Goal: Task Accomplishment & Management: Manage account settings

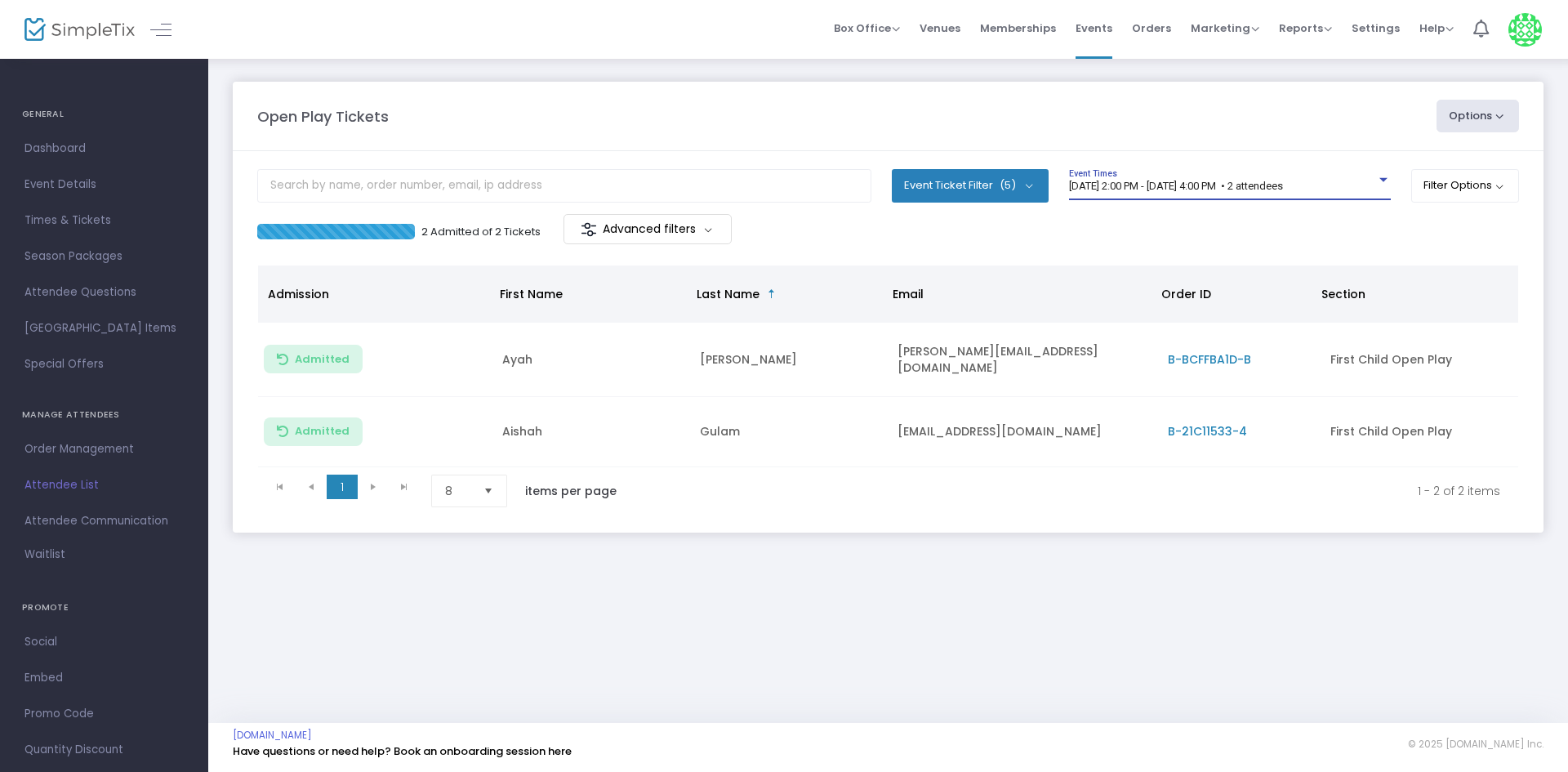
click at [1136, 183] on span "[DATE] 2:00 PM - [DATE] 4:00 PM • 2 attendees" at bounding box center [1176, 185] width 214 height 12
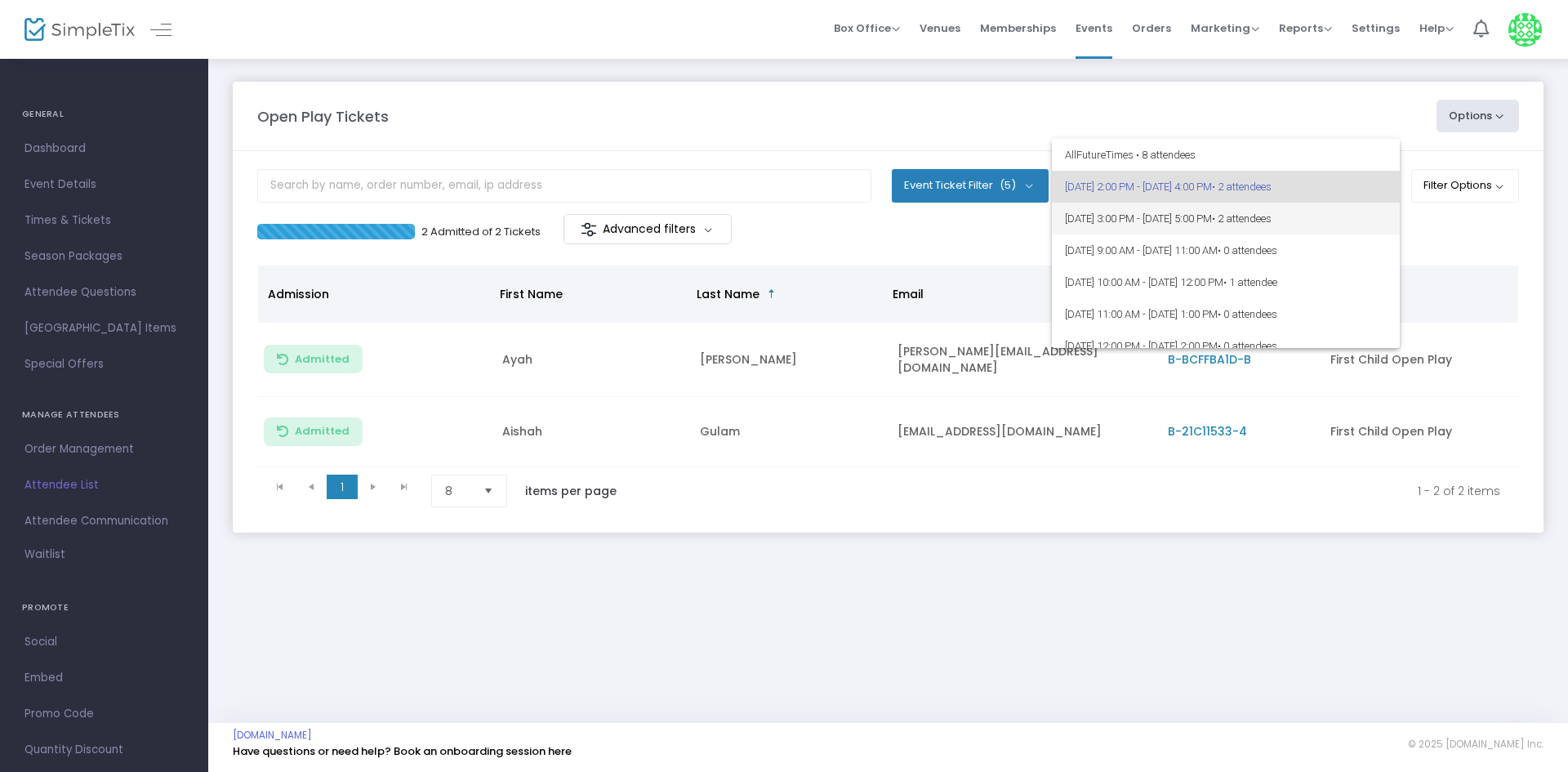
click at [1159, 215] on span "9/19/2025 @ 3:00 PM - 9/19/2025 @ 5:00 PM • 2 attendees" at bounding box center [1226, 218] width 322 height 31
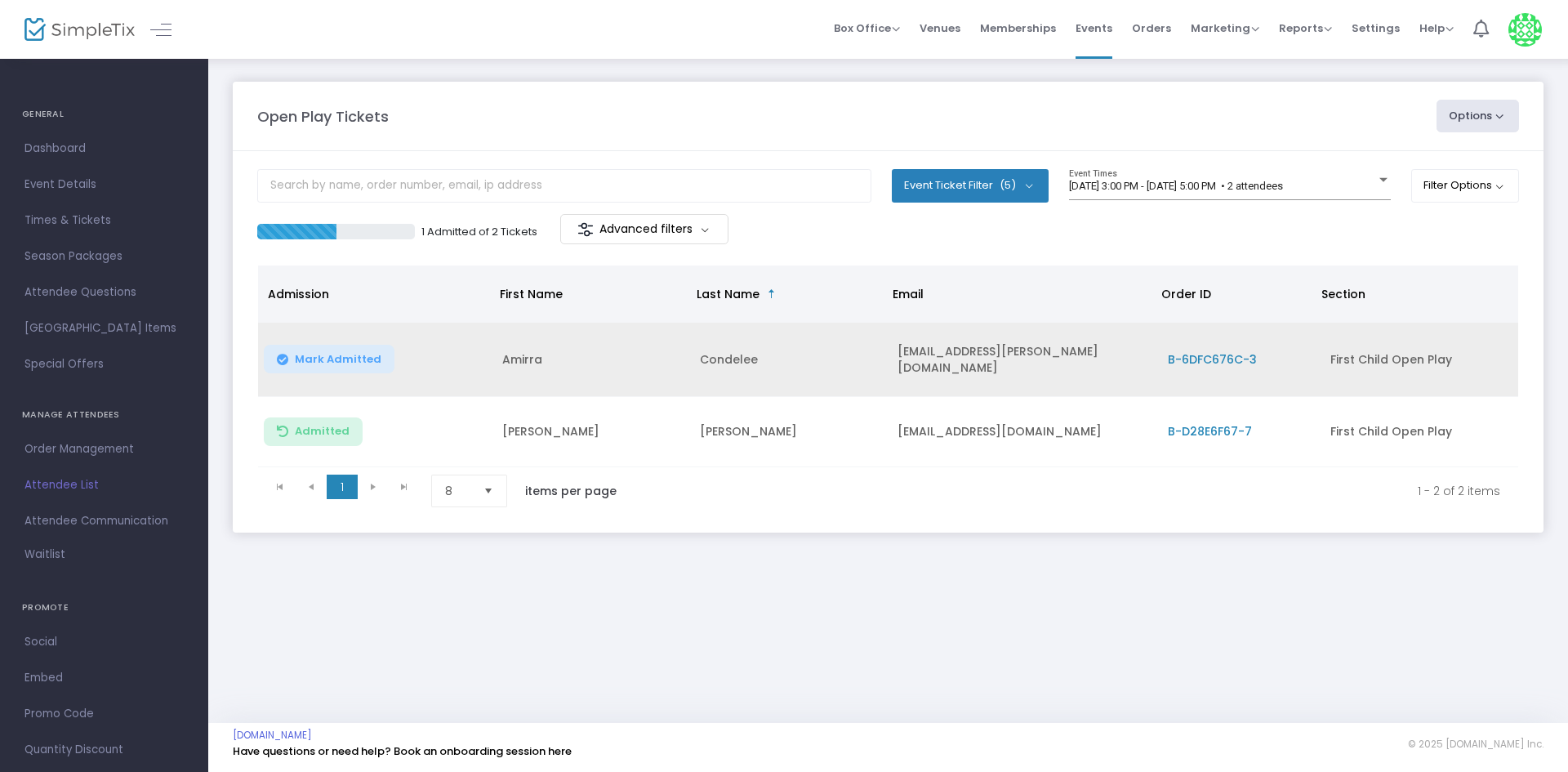
click at [315, 353] on span "Mark Admitted" at bounding box center [338, 359] width 86 height 13
click at [950, 354] on td "amirra.johnson@yahoo.com" at bounding box center [1023, 360] width 271 height 75
copy td "amirra.johnson@yahoo.com"
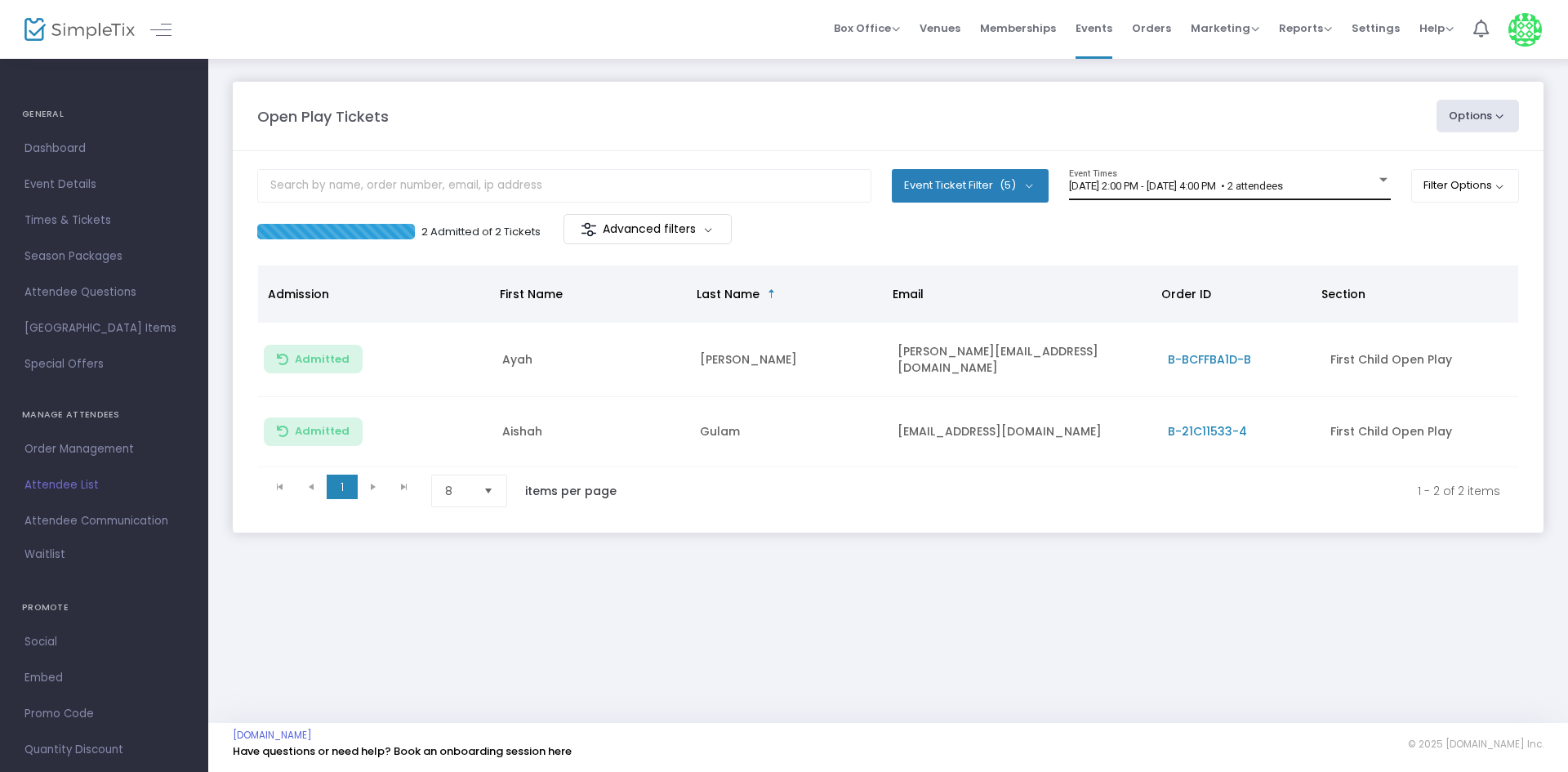
click at [1149, 176] on div "[DATE] 2:00 PM - [DATE] 4:00 PM • 2 attendees Event Times" at bounding box center [1230, 184] width 322 height 31
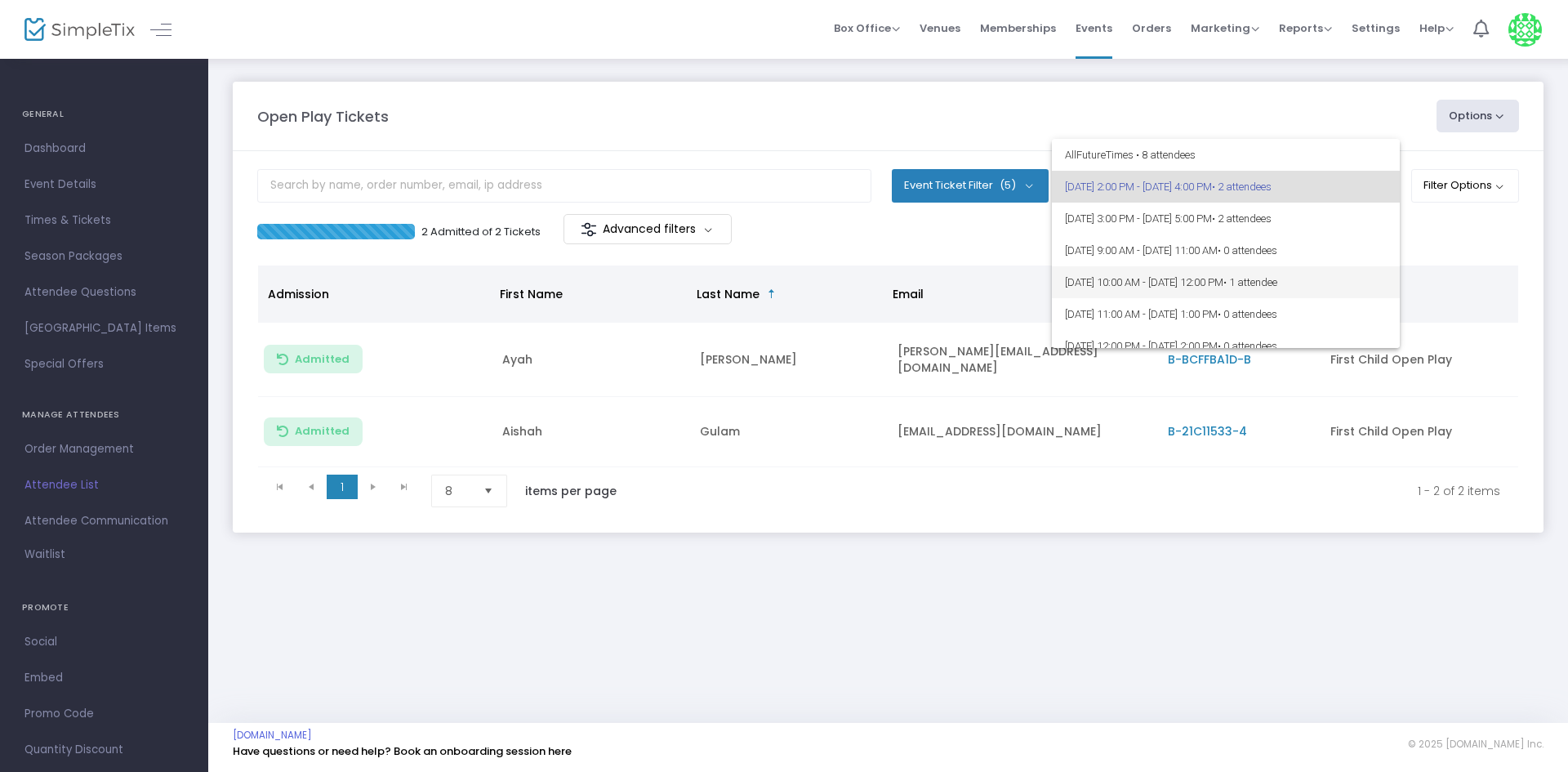
click at [1114, 285] on span "[DATE] 10:00 AM - [DATE] 12:00 PM • 1 attendee" at bounding box center [1226, 282] width 322 height 31
